Goal: Use online tool/utility: Utilize a website feature to perform a specific function

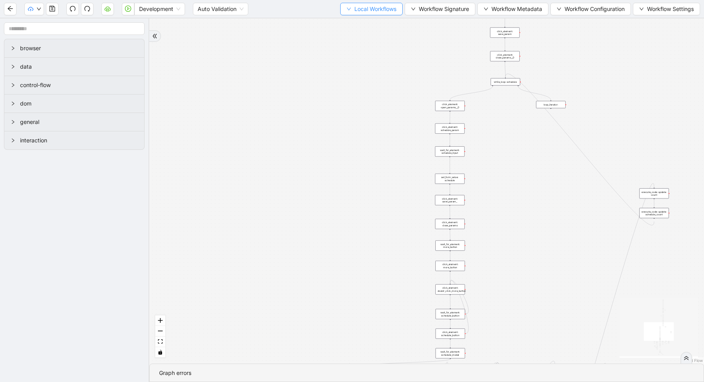
click at [354, 12] on span "Local Workflows" at bounding box center [375, 9] width 42 height 9
click at [351, 21] on span "Select" at bounding box center [367, 24] width 51 height 9
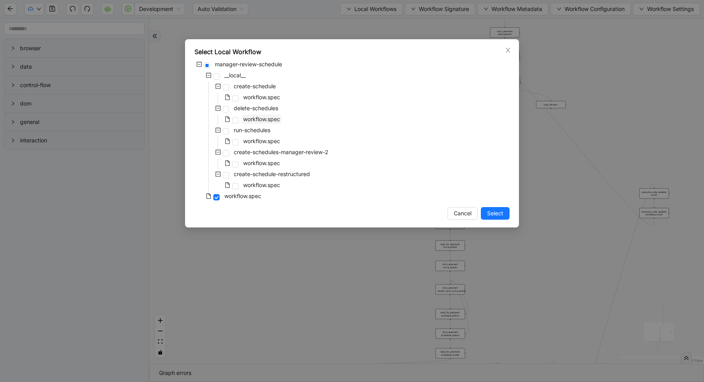
click at [254, 123] on span "workflow.spec" at bounding box center [261, 119] width 40 height 9
click at [492, 212] on span "Select" at bounding box center [495, 213] width 16 height 9
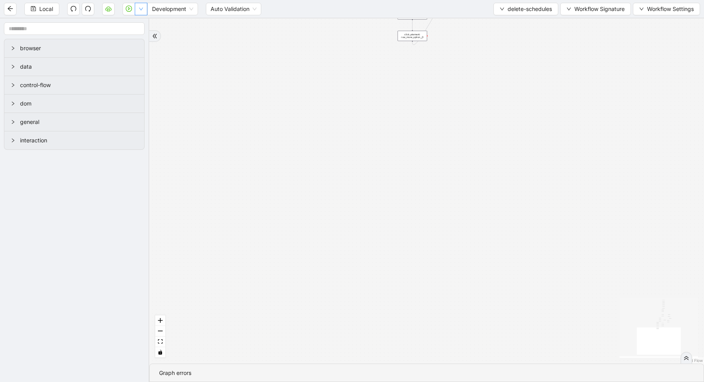
click at [135, 7] on button "button" at bounding box center [141, 9] width 13 height 13
click at [139, 24] on span "Run local workflow" at bounding box center [116, 24] width 48 height 9
click at [521, 5] on span "delete-schedules" at bounding box center [529, 9] width 44 height 9
click at [515, 21] on span "Select" at bounding box center [523, 24] width 53 height 9
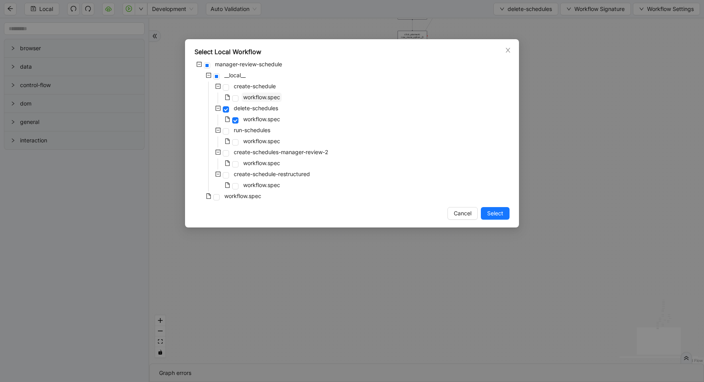
click at [252, 99] on span "workflow.spec" at bounding box center [261, 97] width 37 height 7
click at [497, 213] on span "Select" at bounding box center [495, 213] width 16 height 9
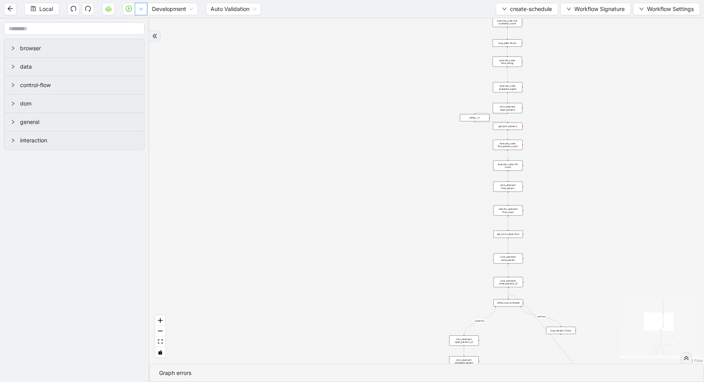
click at [141, 12] on button "button" at bounding box center [141, 9] width 13 height 13
click at [141, 22] on li "Run local workflow" at bounding box center [115, 24] width 57 height 13
